Goal: Browse casually

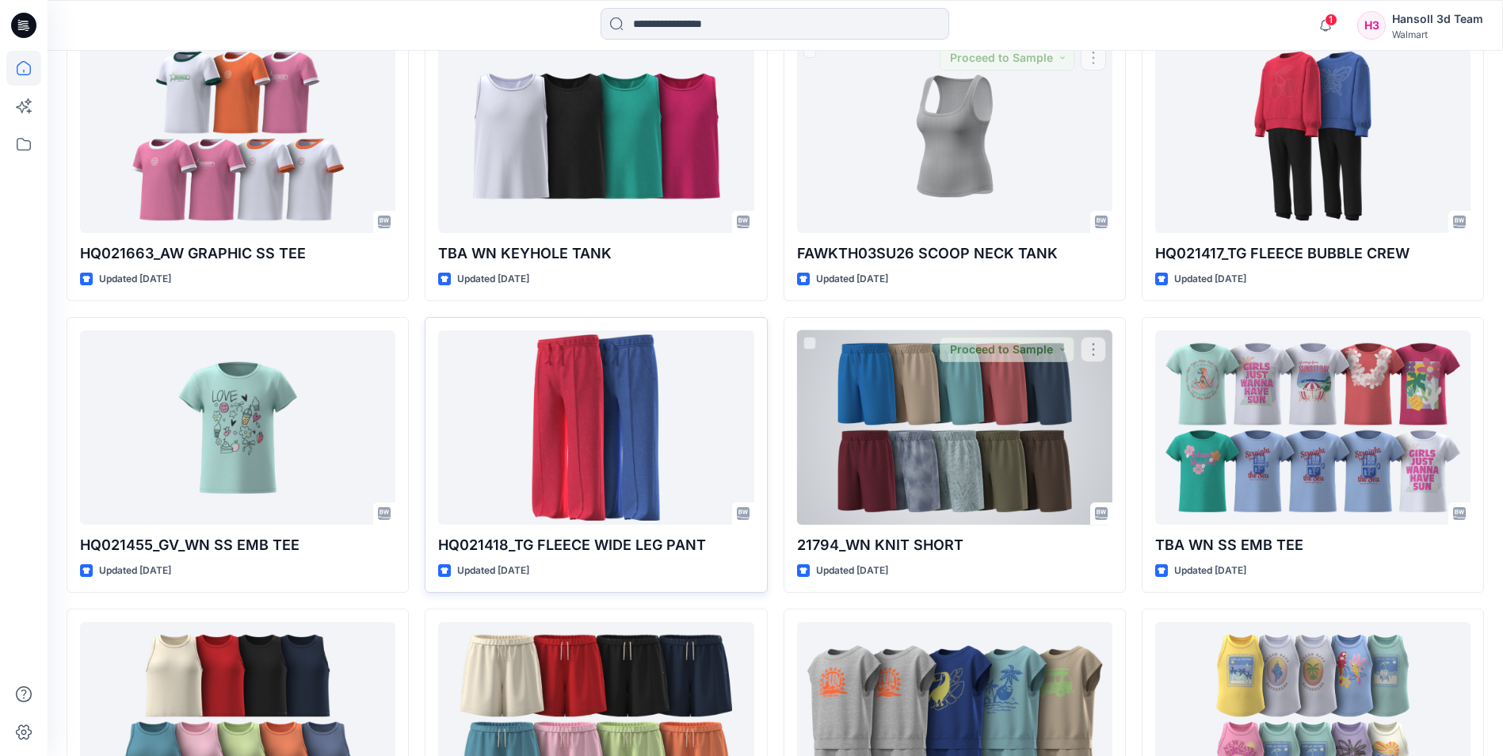
scroll to position [1122, 0]
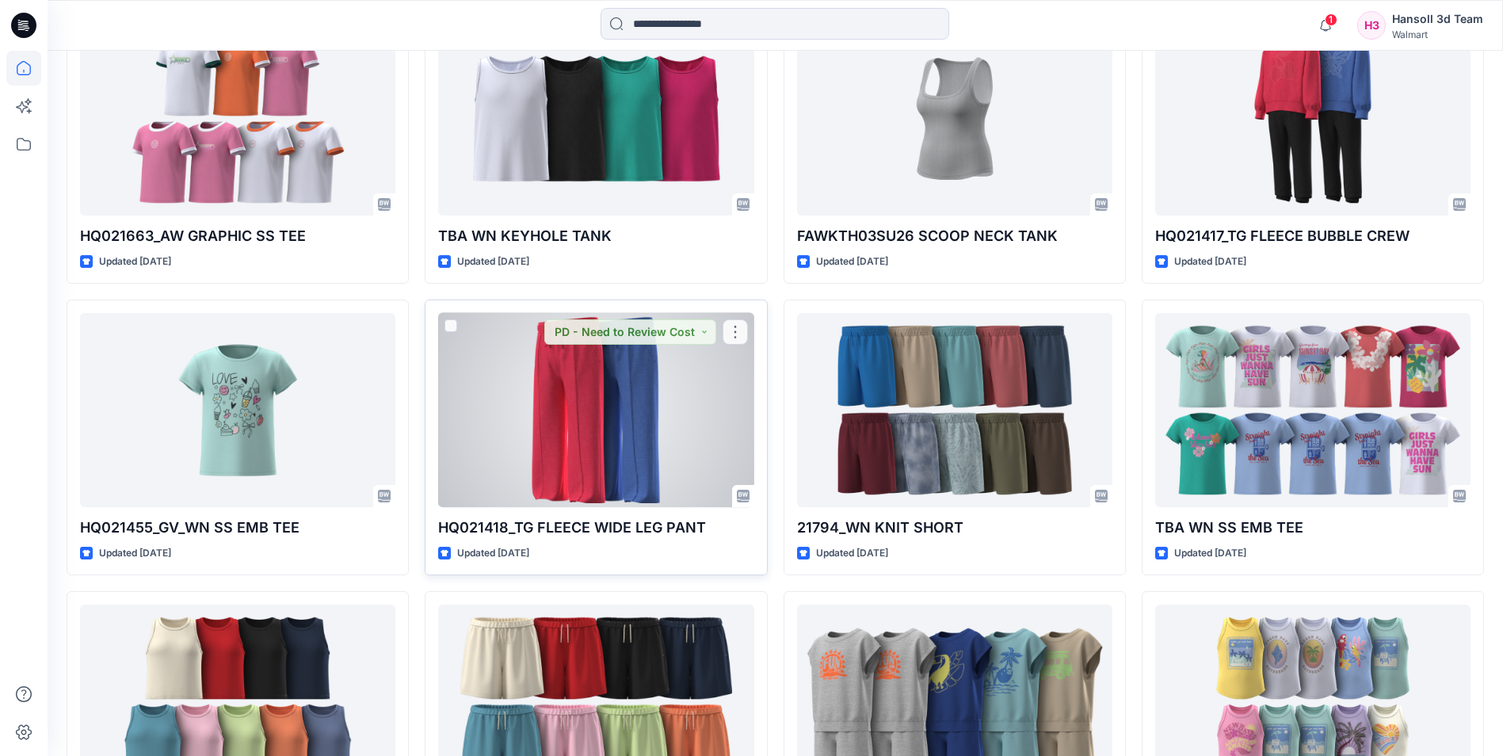
click at [608, 423] on div at bounding box center [595, 410] width 315 height 194
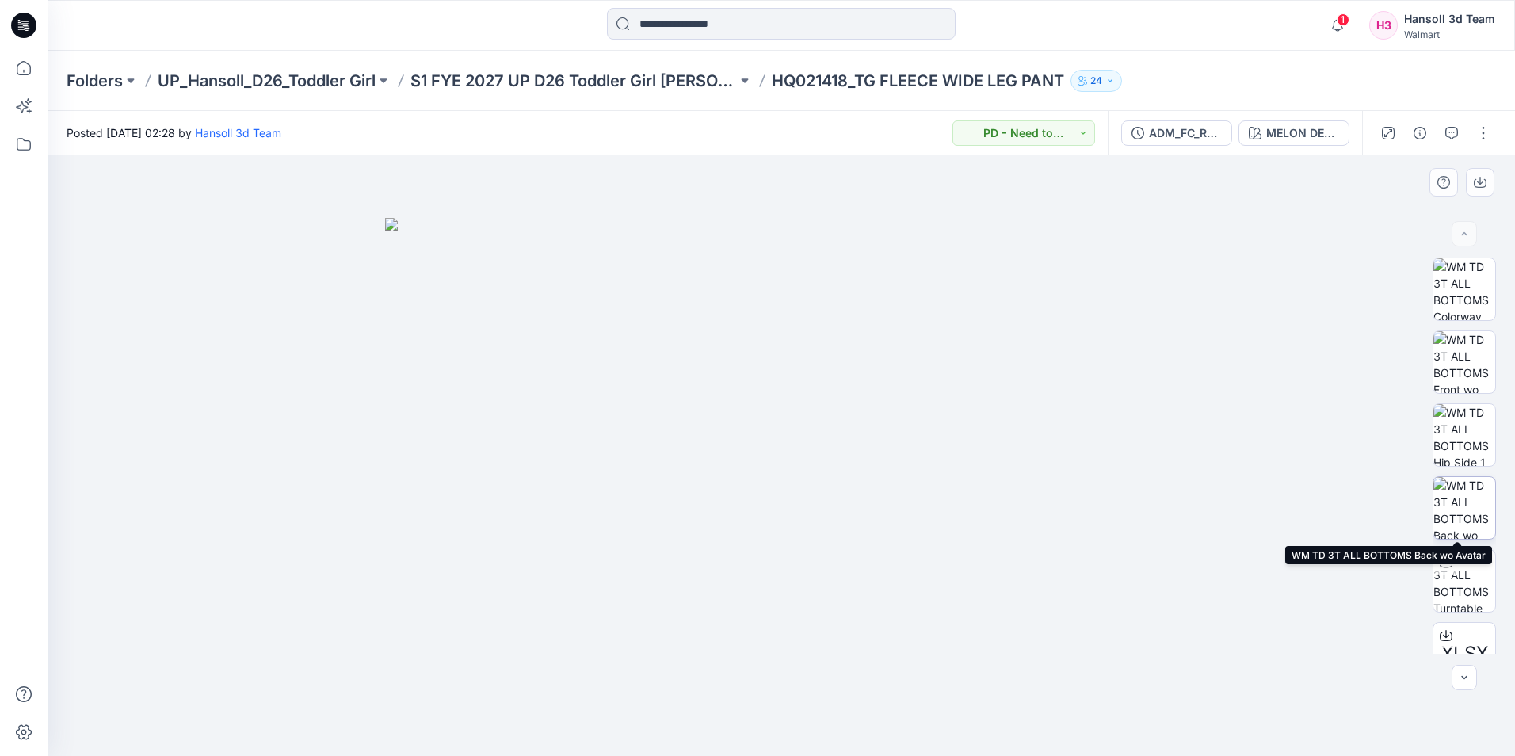
click at [1470, 505] on img at bounding box center [1464, 508] width 62 height 62
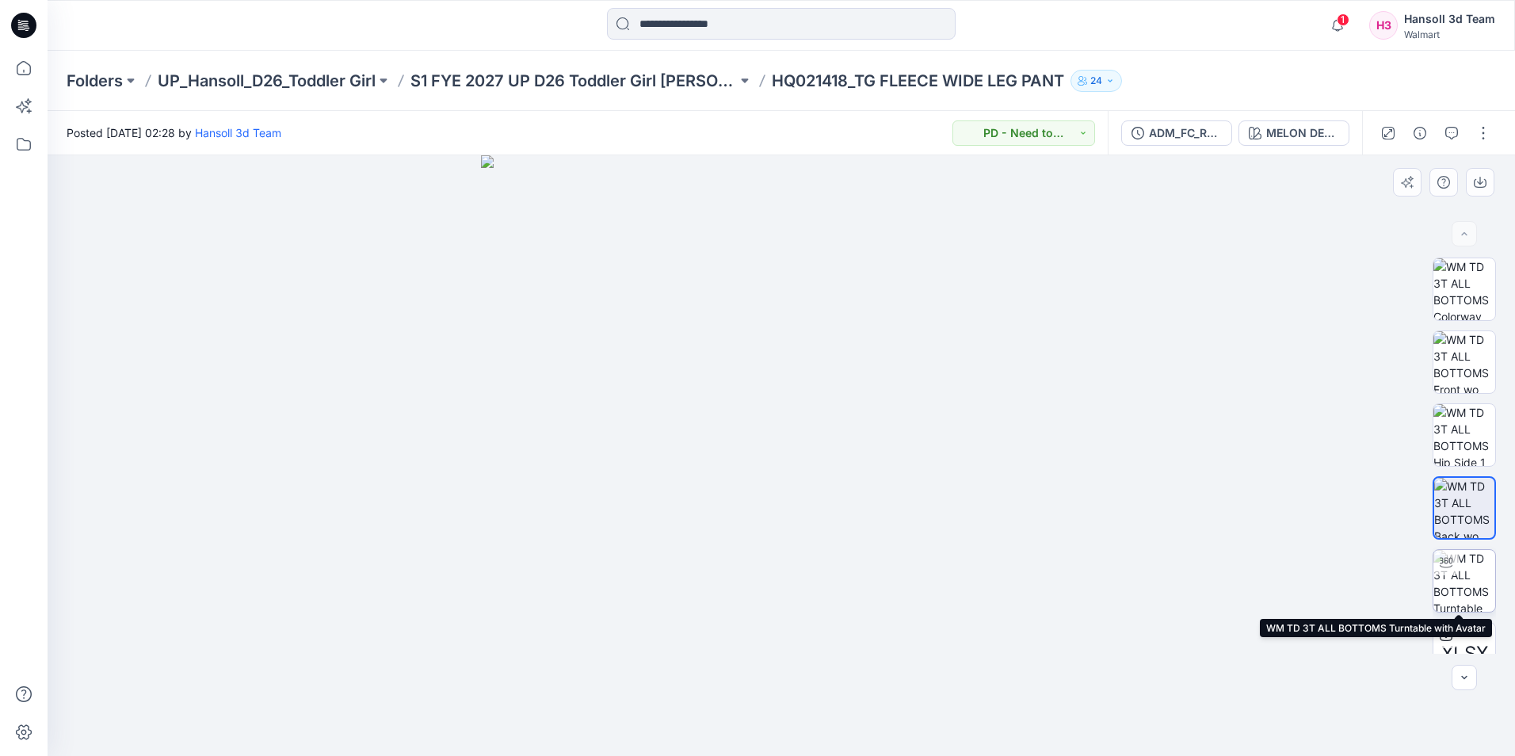
click at [1462, 580] on img at bounding box center [1464, 581] width 62 height 62
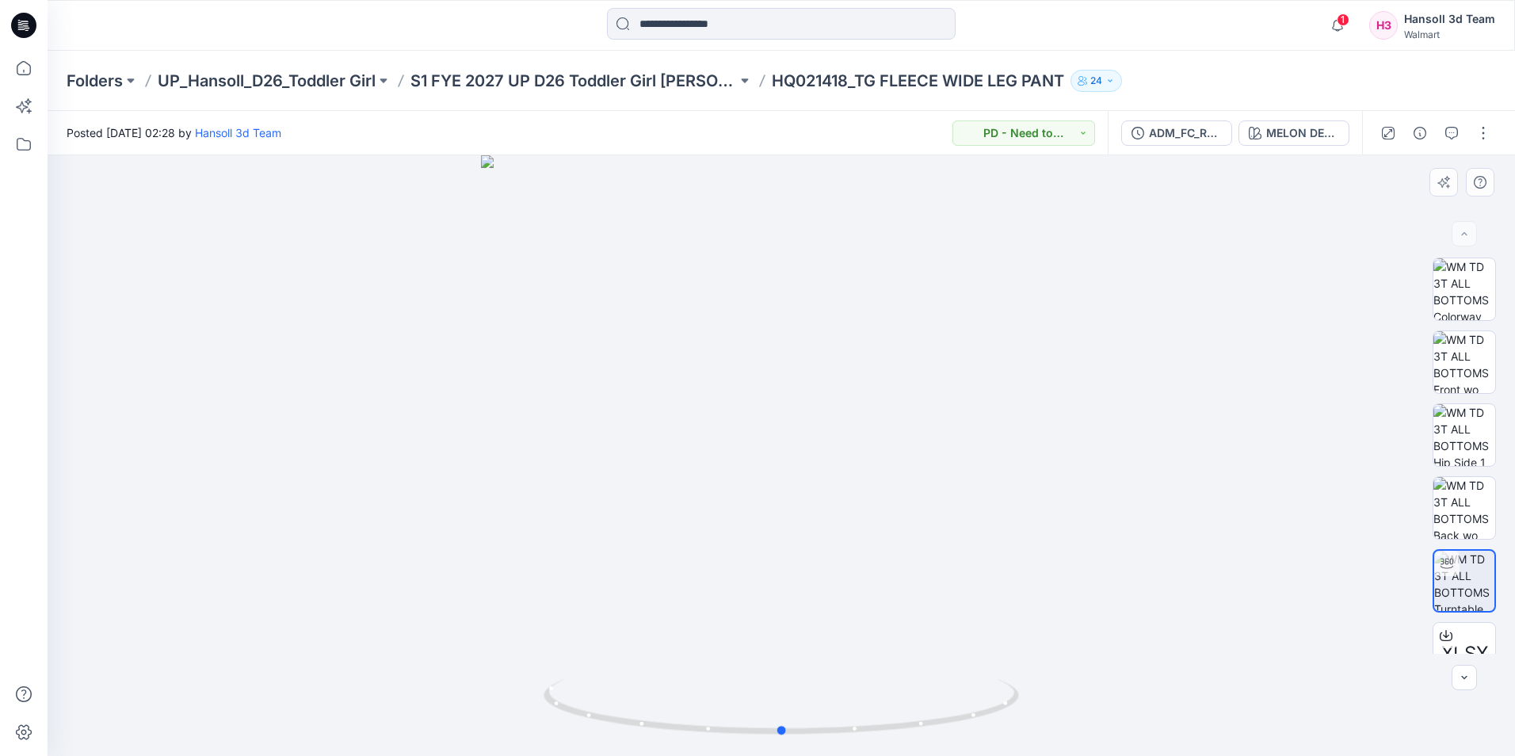
click at [776, 604] on div at bounding box center [781, 455] width 1467 height 601
click at [1132, 617] on div at bounding box center [781, 455] width 1467 height 601
click at [38, 25] on div at bounding box center [23, 25] width 51 height 51
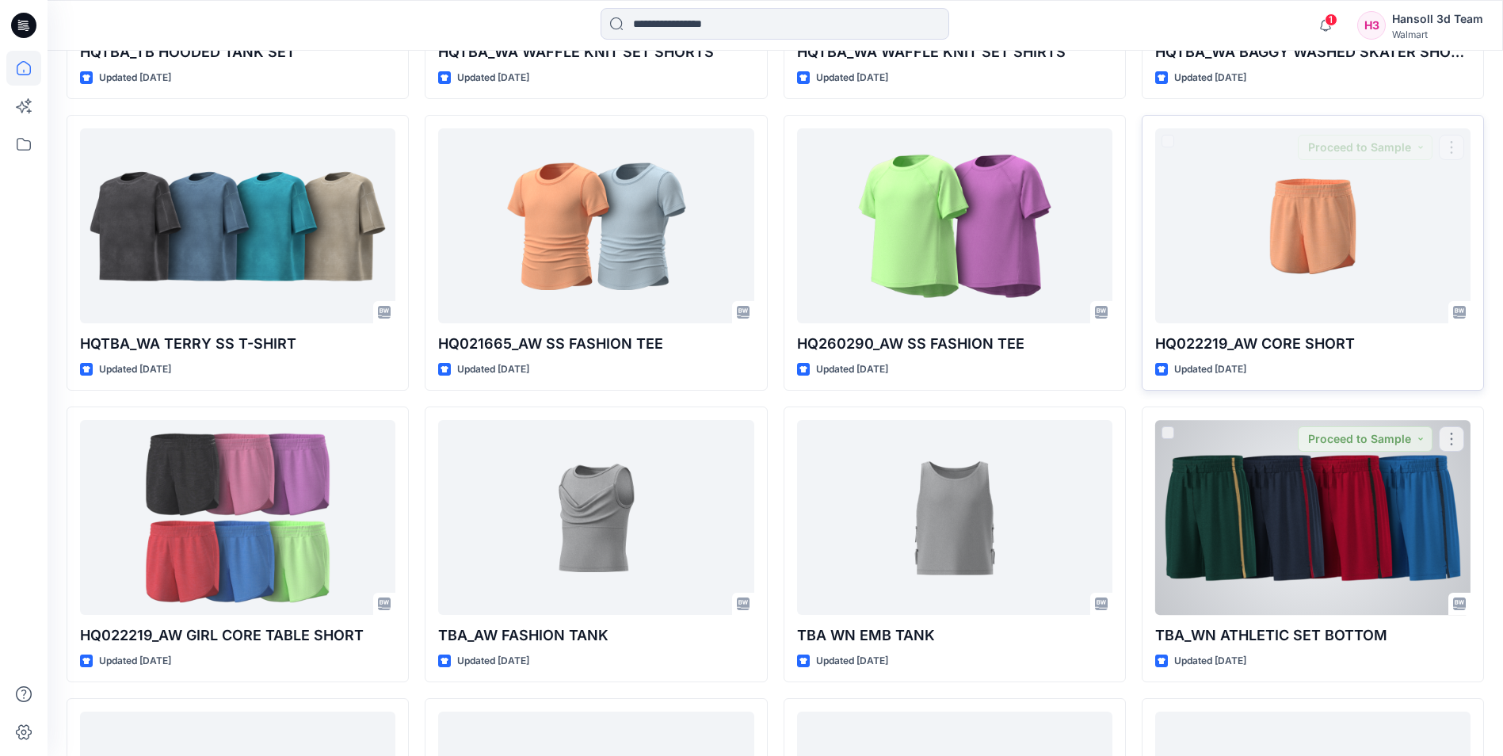
scroll to position [2789, 0]
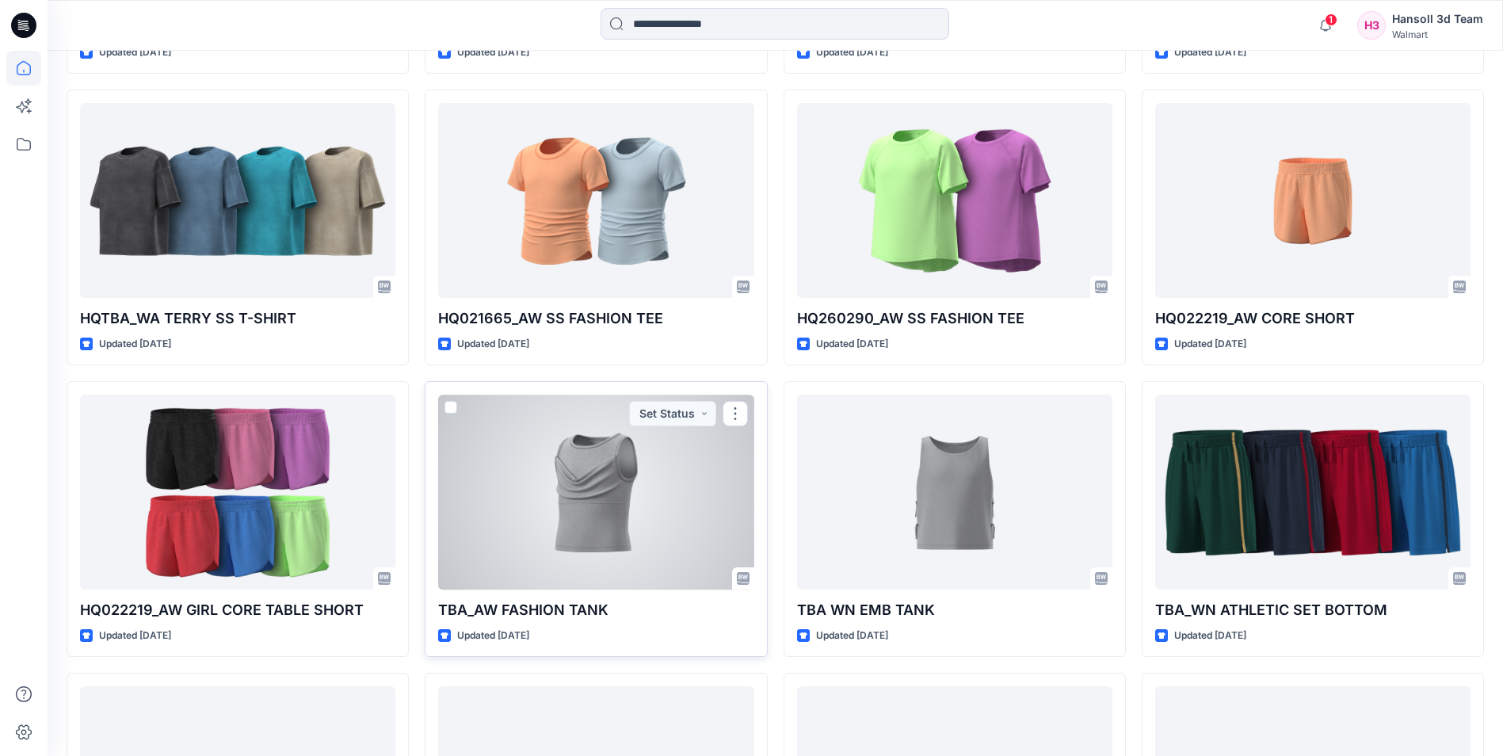
click at [615, 494] on div at bounding box center [595, 492] width 315 height 194
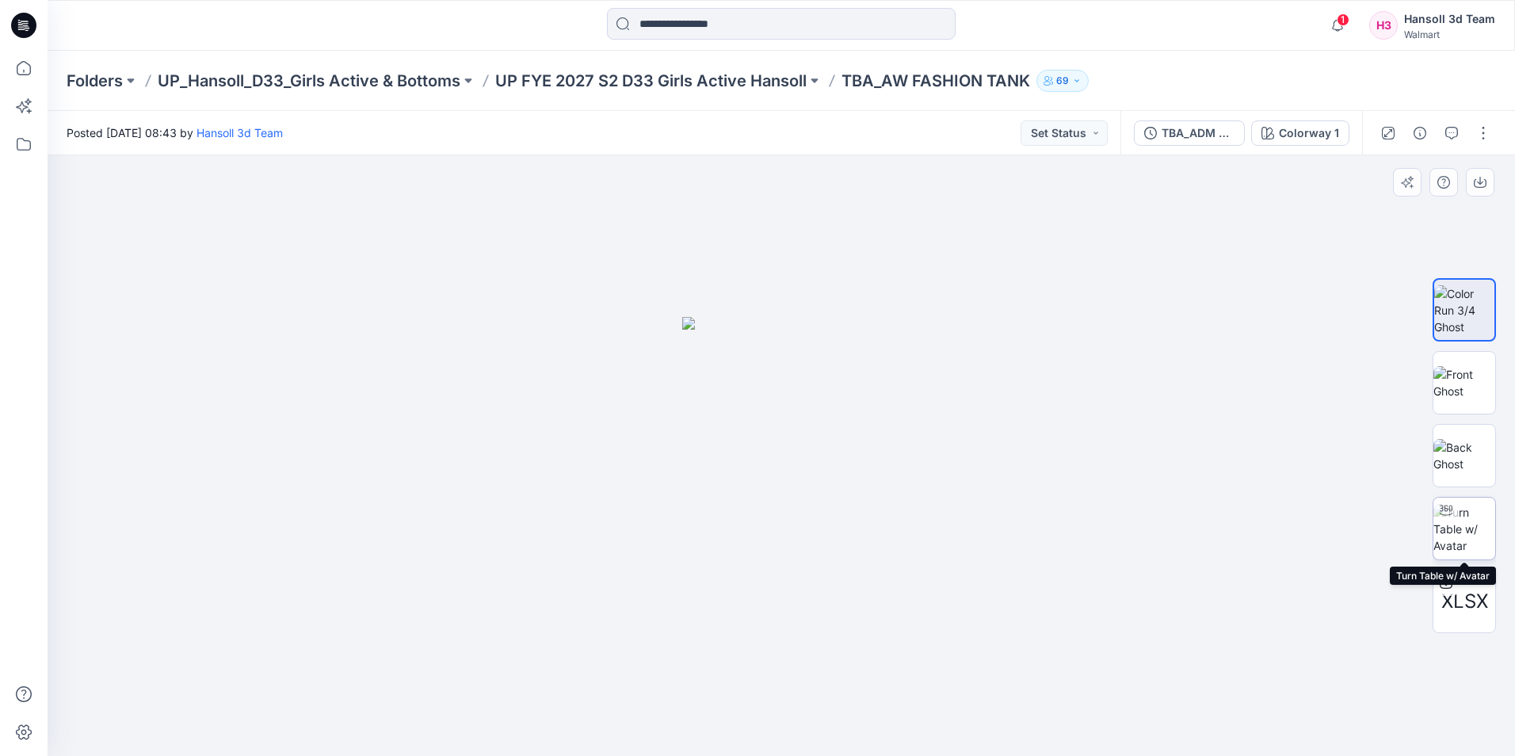
click at [1469, 527] on img at bounding box center [1464, 529] width 62 height 50
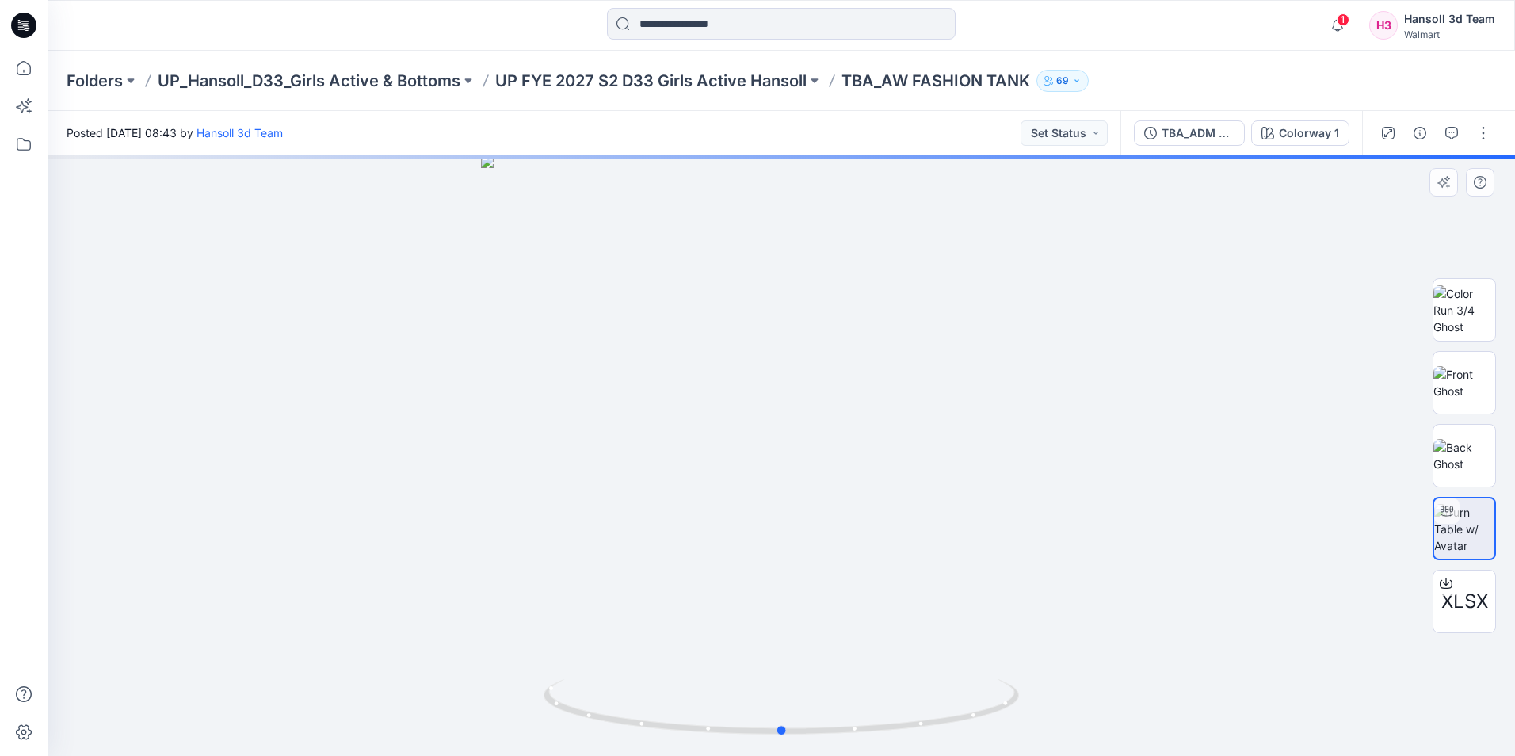
click at [842, 398] on div at bounding box center [781, 455] width 1467 height 601
